Goal: Information Seeking & Learning: Learn about a topic

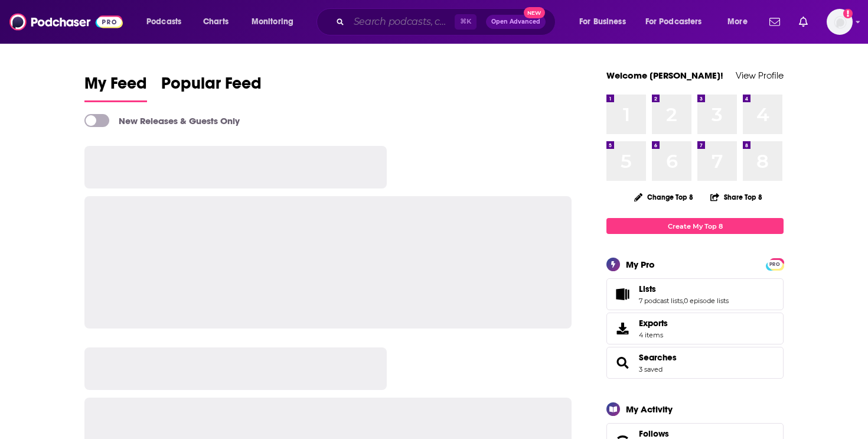
click at [376, 27] on input "Search podcasts, credits, & more..." at bounding box center [402, 21] width 106 height 19
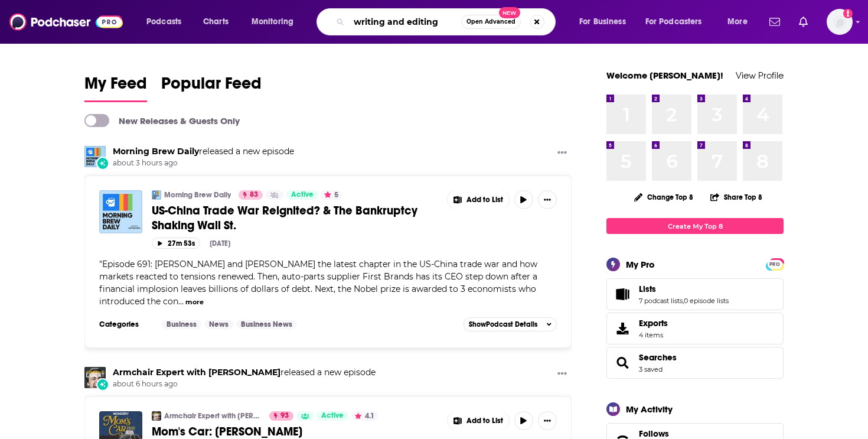
type input "writing and editing"
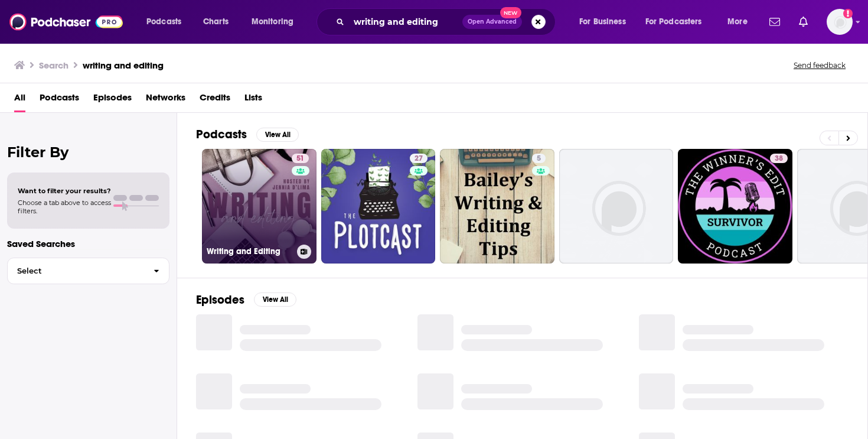
click at [250, 207] on link "51 Writing and Editing" at bounding box center [259, 206] width 115 height 115
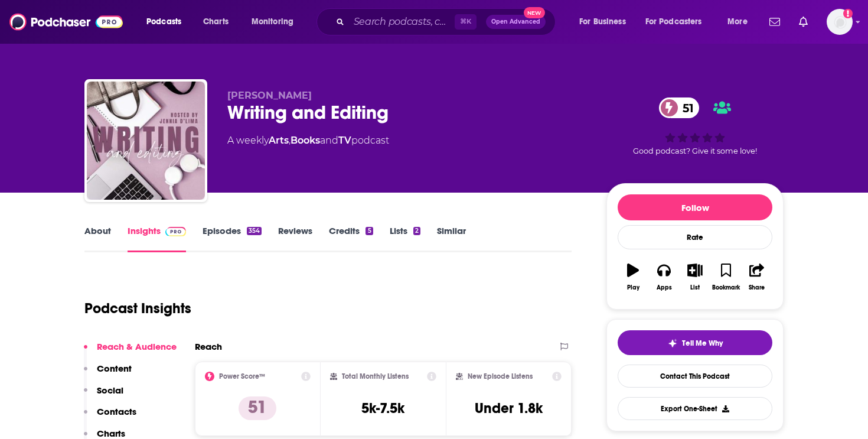
click at [103, 230] on link "About" at bounding box center [97, 238] width 27 height 27
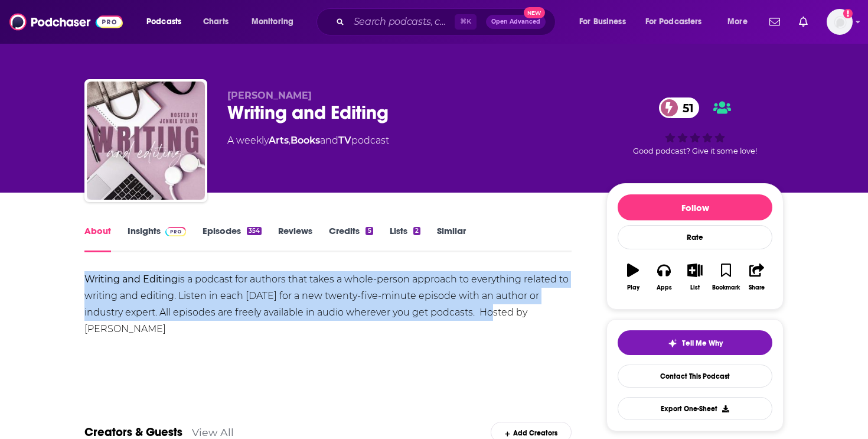
drag, startPoint x: 477, startPoint y: 312, endPoint x: 76, endPoint y: 275, distance: 402.8
copy div "Writing and Editing is a podcast for authors that takes a whole-person approach…"
